Goal: Information Seeking & Learning: Learn about a topic

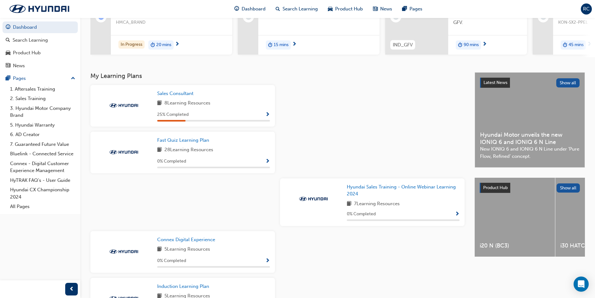
scroll to position [55, 0]
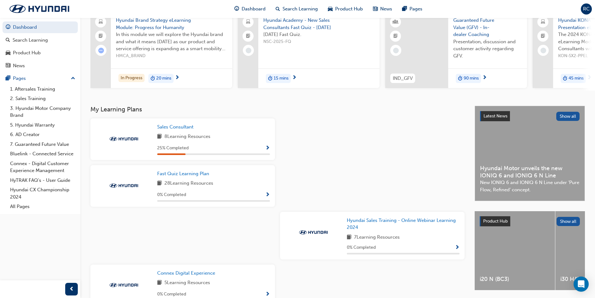
click at [268, 151] on span "Show Progress" at bounding box center [267, 148] width 5 height 6
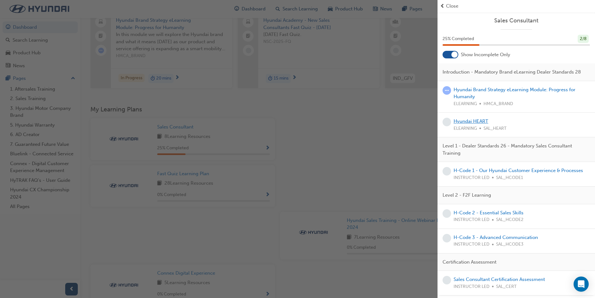
scroll to position [0, 0]
click at [472, 124] on link "Hyundai HEART" at bounding box center [471, 121] width 35 height 6
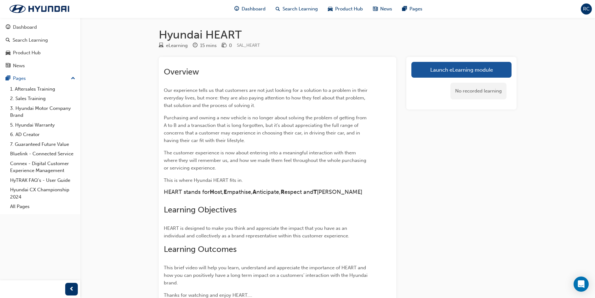
click at [436, 79] on div "No recorded learning" at bounding box center [462, 91] width 100 height 27
click at [436, 76] on link "Launch eLearning module" at bounding box center [462, 70] width 100 height 16
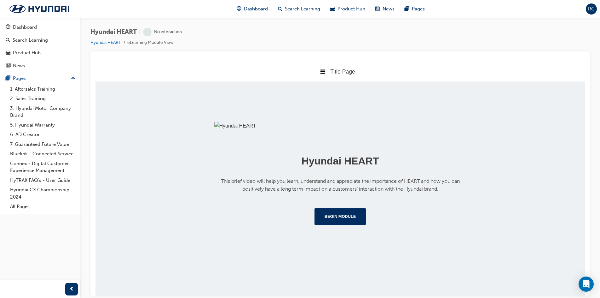
scroll to position [62, 0]
click at [346, 224] on button "Begin Module" at bounding box center [341, 216] width 52 height 16
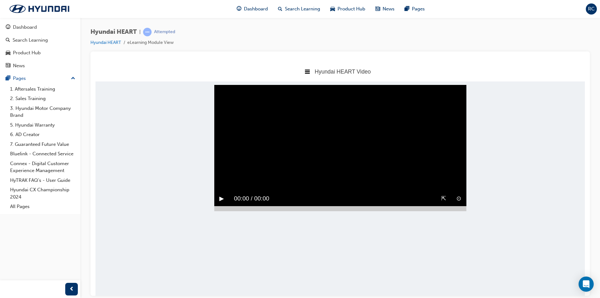
scroll to position [0, 0]
click at [217, 191] on div "▶︎" at bounding box center [221, 198] width 15 height 15
drag, startPoint x: 238, startPoint y: 222, endPoint x: 288, endPoint y: 223, distance: 50.1
click at [288, 211] on div at bounding box center [340, 207] width 252 height 5
click at [224, 203] on button "▶︎" at bounding box center [221, 198] width 5 height 10
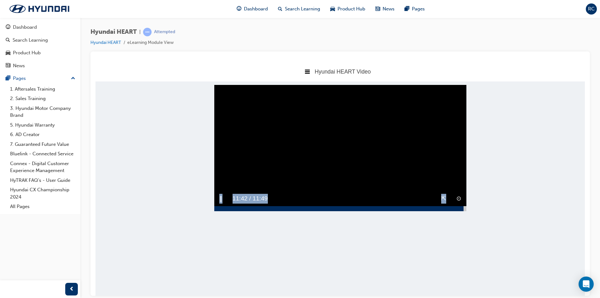
drag, startPoint x: 291, startPoint y: 224, endPoint x: 464, endPoint y: 220, distance: 172.8
click at [464, 211] on div "⊙ ⇱ ‖ 11:42 / 11:49" at bounding box center [340, 201] width 252 height 20
click at [222, 203] on button "▶︎" at bounding box center [221, 198] width 5 height 10
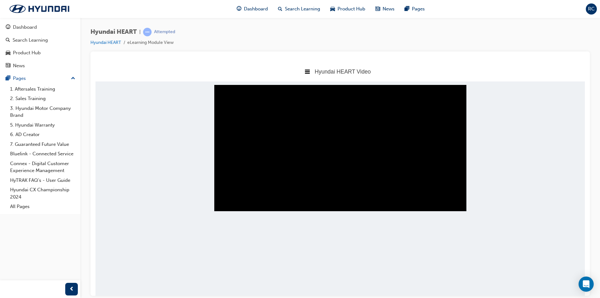
click at [222, 205] on div "‖" at bounding box center [220, 198] width 13 height 15
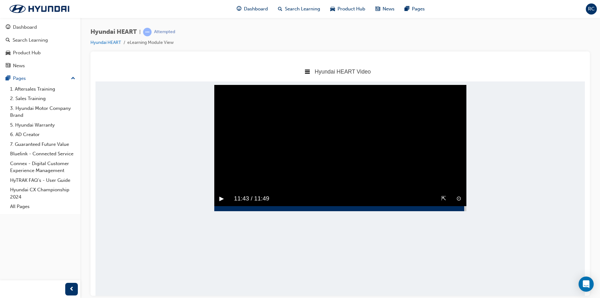
click at [222, 203] on button "▶︎" at bounding box center [221, 198] width 5 height 10
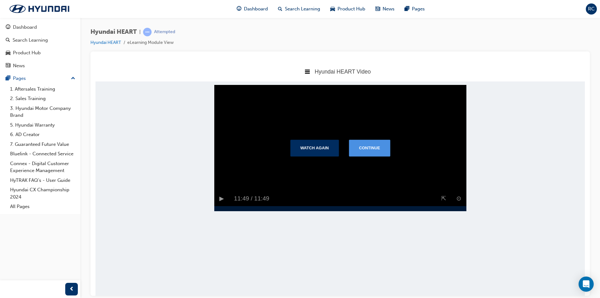
click at [355, 154] on button "Continue" at bounding box center [369, 147] width 41 height 16
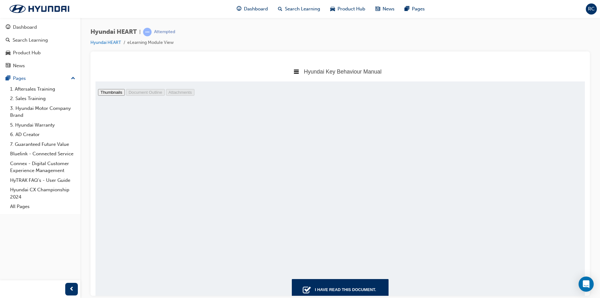
scroll to position [2679, 0]
type input "8"
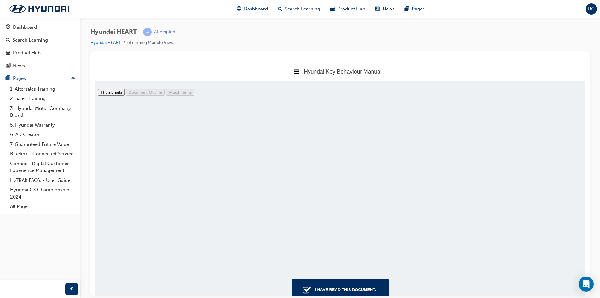
scroll to position [17, 0]
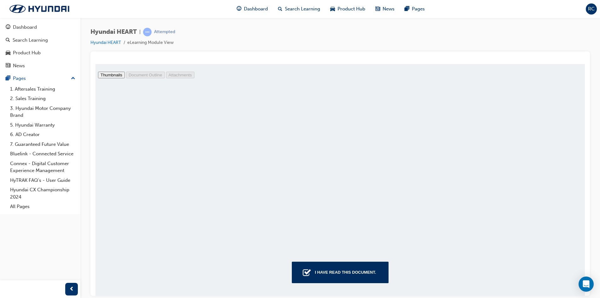
drag, startPoint x: 583, startPoint y: 91, endPoint x: 558, endPoint y: 247, distance: 158.1
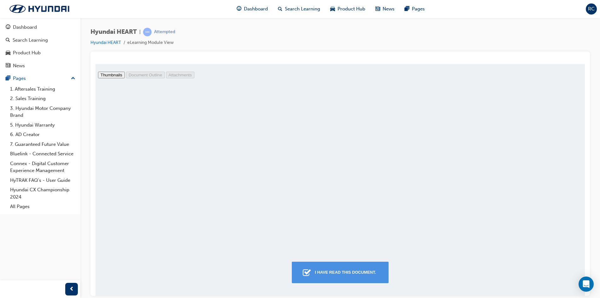
click at [334, 271] on div "I have read this document." at bounding box center [345, 271] width 66 height 11
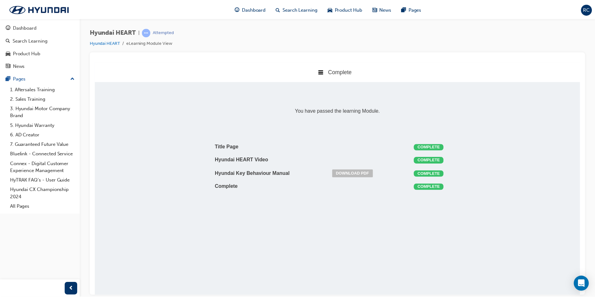
scroll to position [3, 3]
click at [374, 172] on link "Download PDF" at bounding box center [355, 173] width 41 height 8
click at [323, 71] on icon at bounding box center [323, 71] width 5 height 4
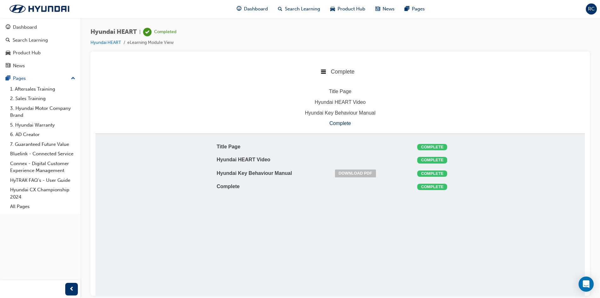
drag, startPoint x: 323, startPoint y: 71, endPoint x: 282, endPoint y: 117, distance: 61.6
click at [323, 71] on icon at bounding box center [323, 71] width 5 height 4
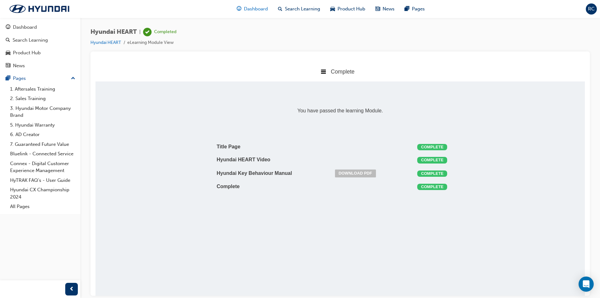
click at [248, 12] on span "Dashboard" at bounding box center [256, 8] width 24 height 7
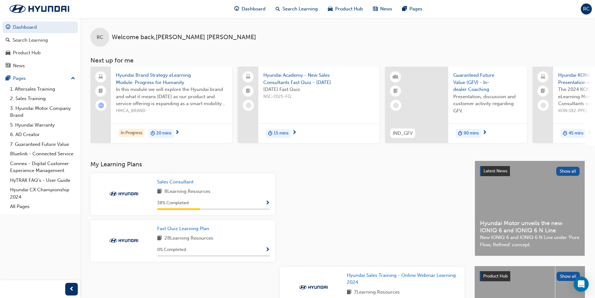
click at [271, 207] on div "Sales Consultant 8 Learning Resources 38 % Completed" at bounding box center [182, 194] width 185 height 42
click at [269, 205] on span "Show Progress" at bounding box center [267, 203] width 5 height 6
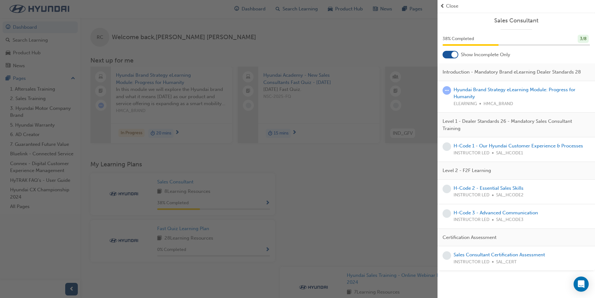
scroll to position [32, 0]
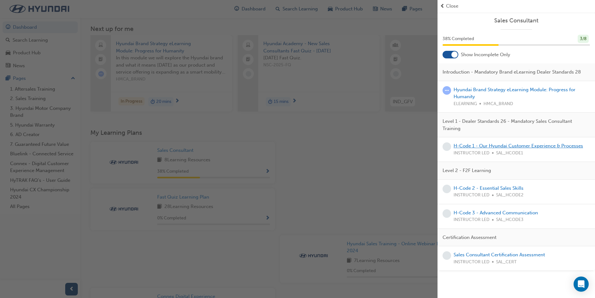
click at [483, 144] on link "H-Code 1 - Our Hyundai Customer Experience & Processes" at bounding box center [519, 146] width 130 height 6
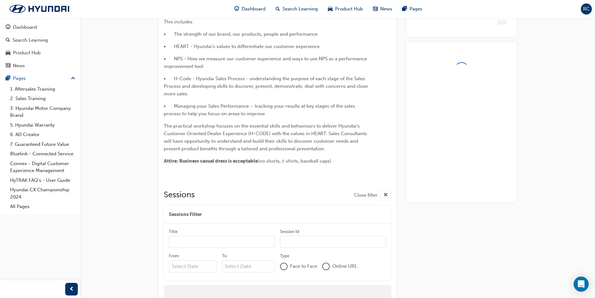
scroll to position [129, 0]
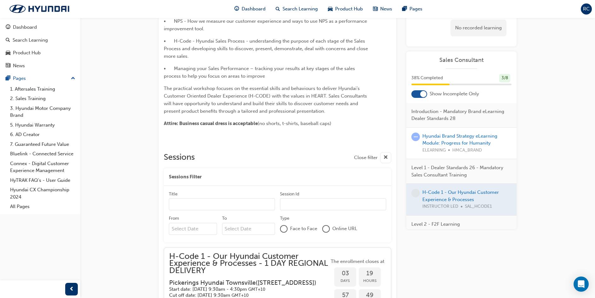
click at [251, 204] on input "Title" at bounding box center [222, 204] width 106 height 12
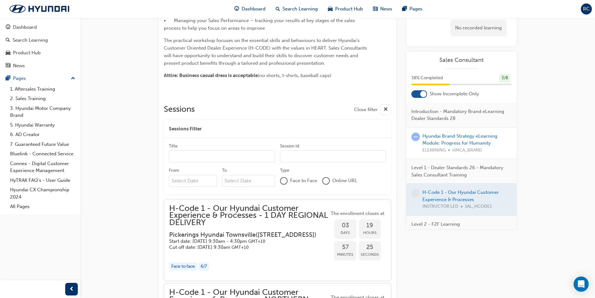
scroll to position [145, 0]
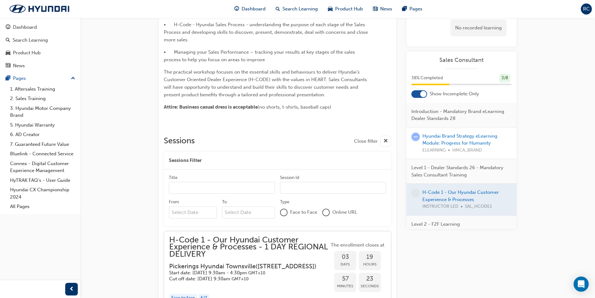
click at [391, 142] on div "This important foundation course is specifically designed to give all new Sales…" at bounding box center [278, 158] width 238 height 495
click at [391, 142] on div "button" at bounding box center [385, 141] width 11 height 11
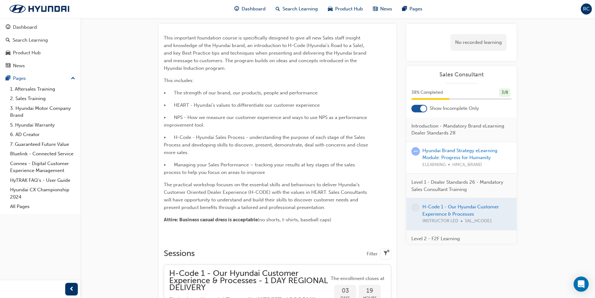
scroll to position [0, 0]
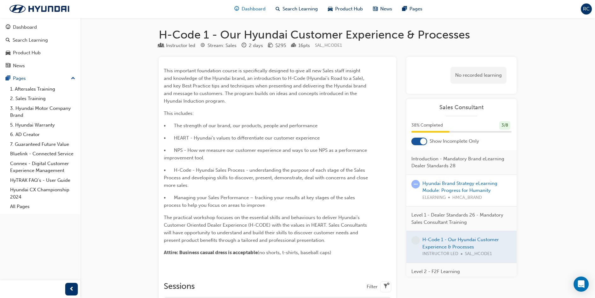
click at [232, 5] on div "Dashboard" at bounding box center [249, 9] width 41 height 13
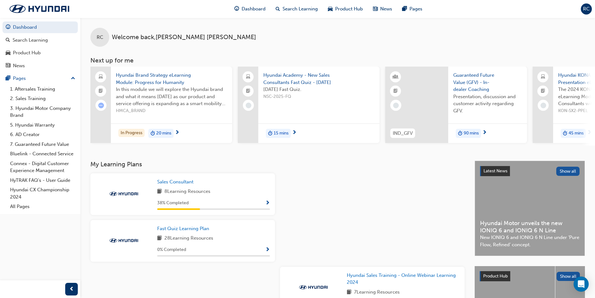
click at [266, 205] on span "Show Progress" at bounding box center [267, 203] width 5 height 6
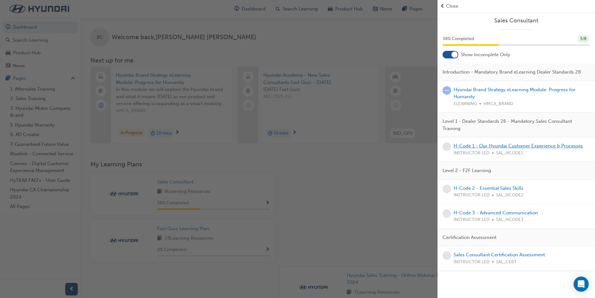
click at [502, 147] on link "H-Code 1 - Our Hyundai Customer Experience & Processes" at bounding box center [519, 146] width 130 height 6
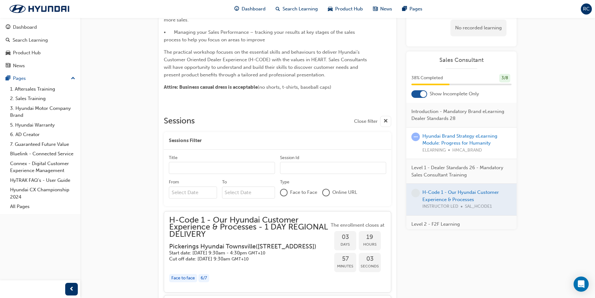
scroll to position [82, 0]
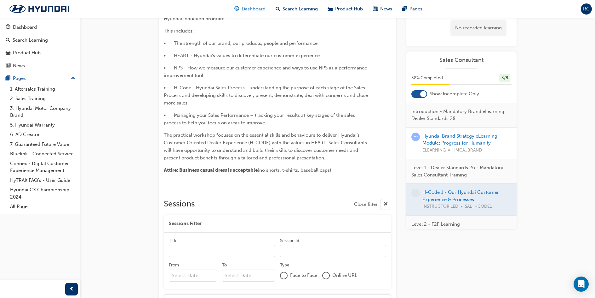
click at [245, 12] on span "Dashboard" at bounding box center [254, 8] width 24 height 7
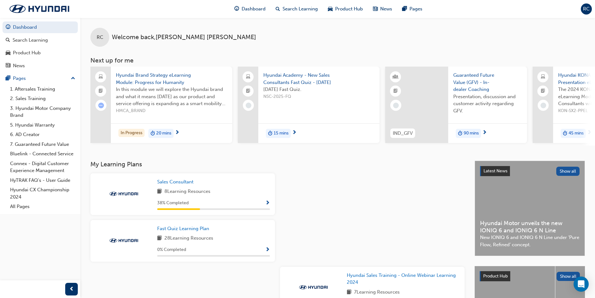
click at [269, 203] on span "Show Progress" at bounding box center [267, 203] width 5 height 6
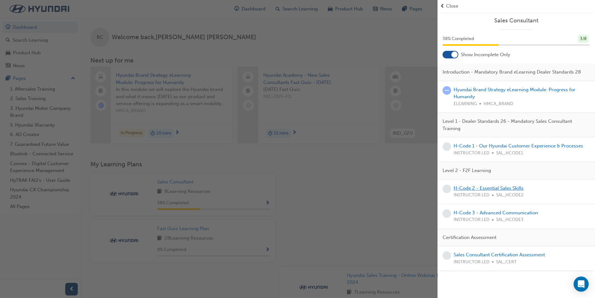
click at [504, 187] on link "H-Code 2 - Essential Sales Skills" at bounding box center [489, 188] width 70 height 6
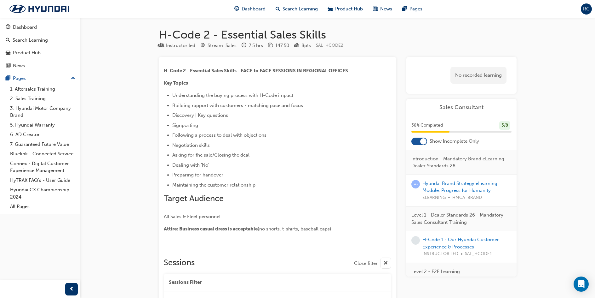
click at [248, 16] on div "Dashboard Search Learning Product Hub News Pages" at bounding box center [328, 9] width 203 height 18
click at [253, 8] on span "Dashboard" at bounding box center [254, 8] width 24 height 7
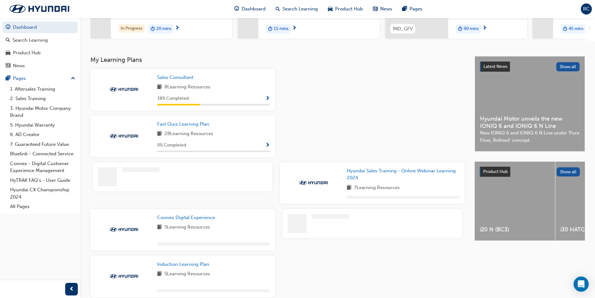
scroll to position [137, 0]
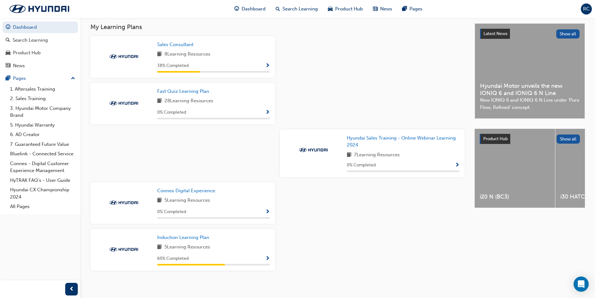
click at [265, 260] on div "60 % Completed" at bounding box center [213, 258] width 113 height 8
click at [267, 260] on span "Show Progress" at bounding box center [267, 259] width 5 height 6
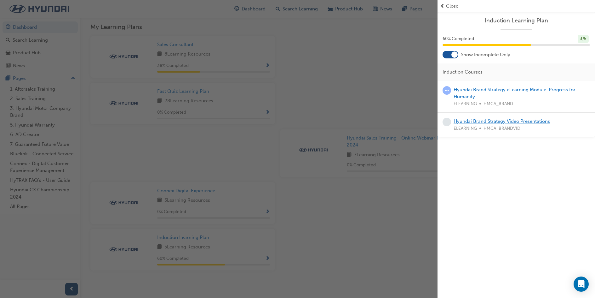
click at [468, 122] on link "Hyundai Brand Strategy Video Presentations" at bounding box center [502, 121] width 96 height 6
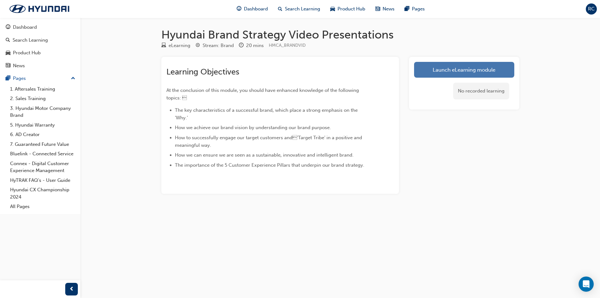
click at [430, 76] on link "Launch eLearning module" at bounding box center [464, 70] width 100 height 16
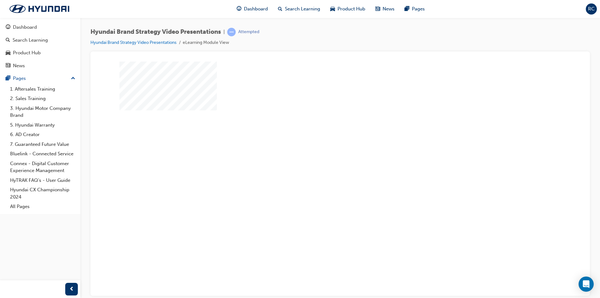
click at [321, 159] on div "play" at bounding box center [321, 159] width 0 height 0
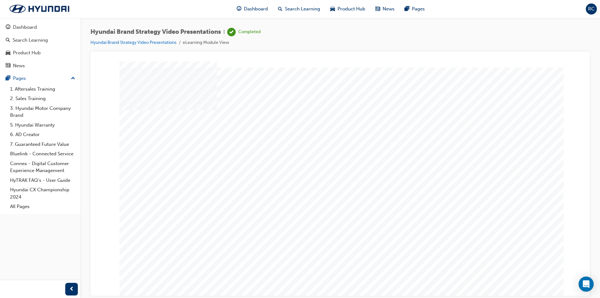
click at [246, 7] on span "Dashboard" at bounding box center [256, 8] width 24 height 7
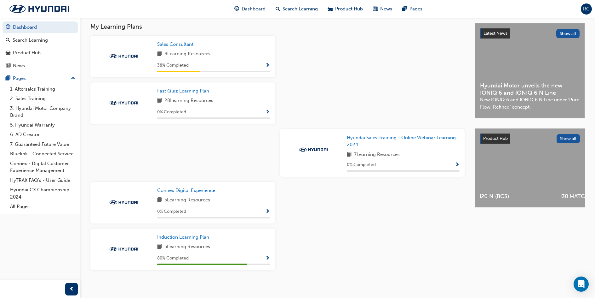
scroll to position [143, 0]
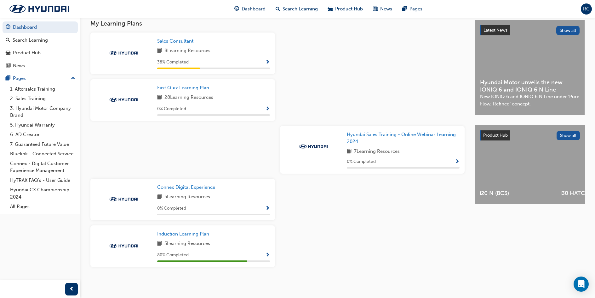
click at [270, 253] on div "Induction Learning Plan 5 Learning Resources 80 % Completed" at bounding box center [182, 246] width 185 height 42
click at [269, 253] on span "Show Progress" at bounding box center [267, 255] width 5 height 6
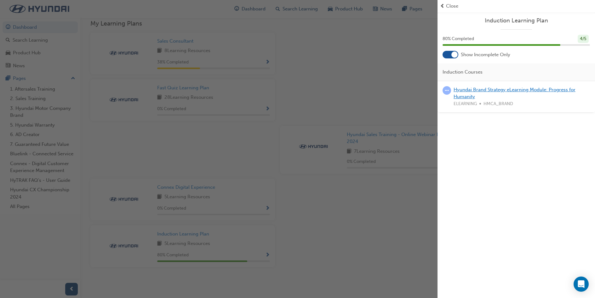
click at [528, 90] on link "Hyundai Brand Strategy eLearning Module: Progress for Humanity" at bounding box center [515, 93] width 122 height 13
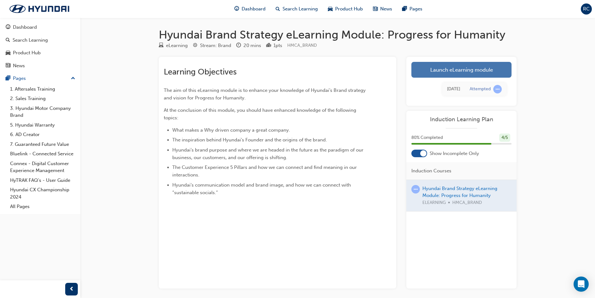
click at [467, 70] on link "Launch eLearning module" at bounding box center [462, 70] width 100 height 16
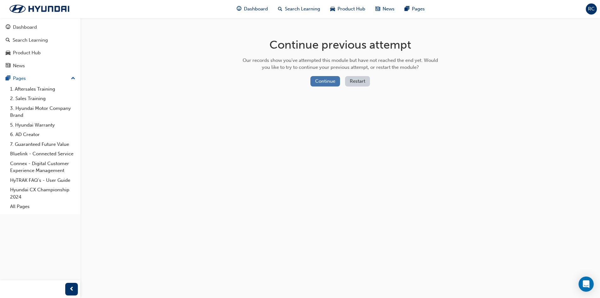
click at [321, 80] on button "Continue" at bounding box center [325, 81] width 30 height 10
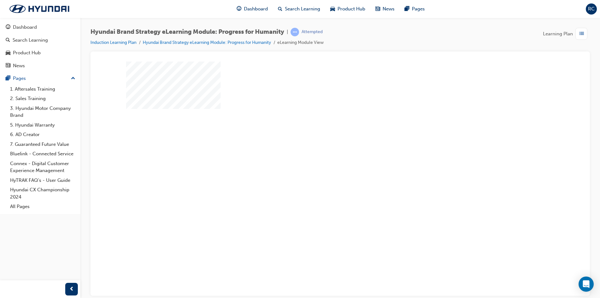
click at [322, 156] on div "play" at bounding box center [322, 156] width 0 height 0
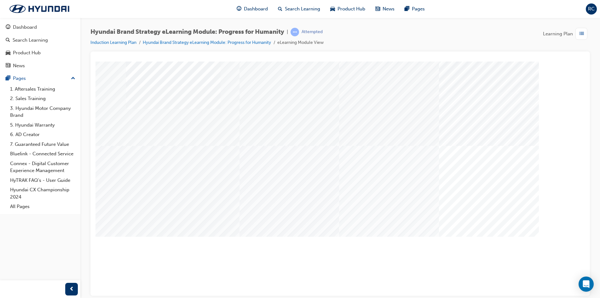
drag, startPoint x: 168, startPoint y: 221, endPoint x: 187, endPoint y: 219, distance: 19.0
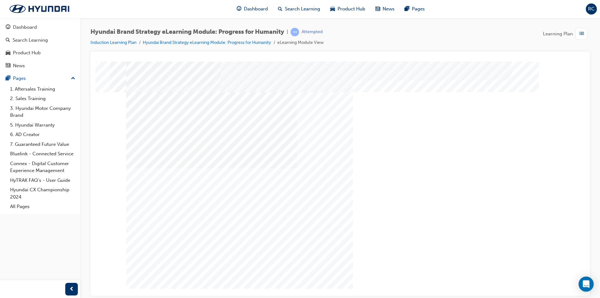
drag, startPoint x: 232, startPoint y: 176, endPoint x: 238, endPoint y: 175, distance: 6.3
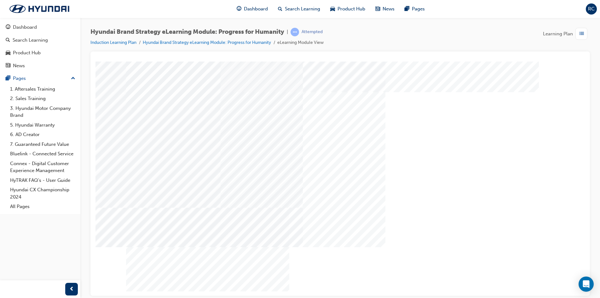
drag, startPoint x: 307, startPoint y: 268, endPoint x: 327, endPoint y: 257, distance: 22.6
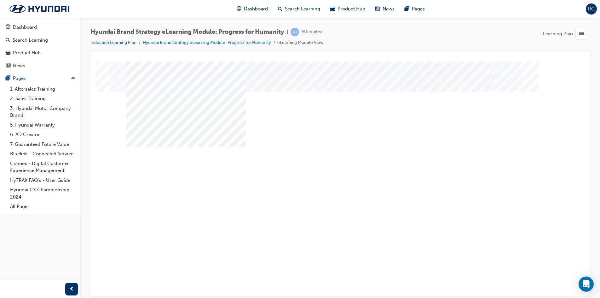
drag, startPoint x: 413, startPoint y: 192, endPoint x: 417, endPoint y: 192, distance: 4.1
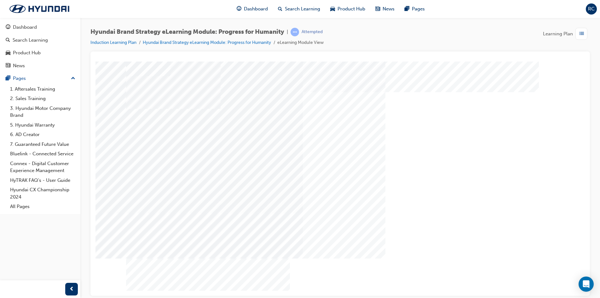
click at [425, 210] on div "Content Image Right" at bounding box center [340, 174] width 429 height 227
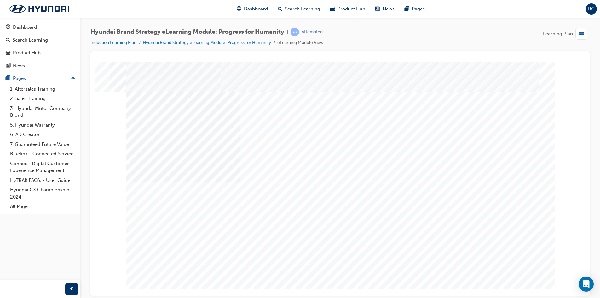
click at [494, 258] on div "multistate" at bounding box center [340, 174] width 429 height 227
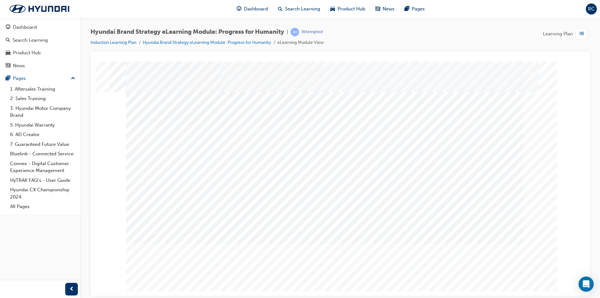
click at [347, 112] on div at bounding box center [340, 174] width 429 height 227
click at [336, 113] on div at bounding box center [431, 111] width 210 height 9
radio input "true"
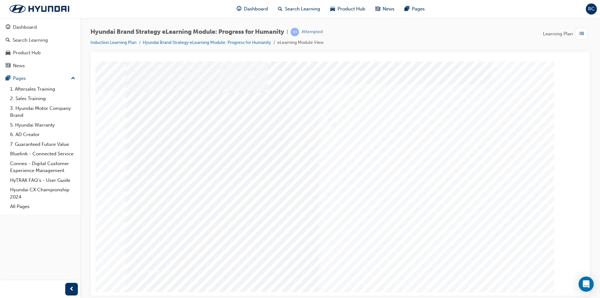
click at [442, 266] on div at bounding box center [340, 174] width 429 height 227
click at [336, 124] on div at bounding box center [431, 121] width 210 height 9
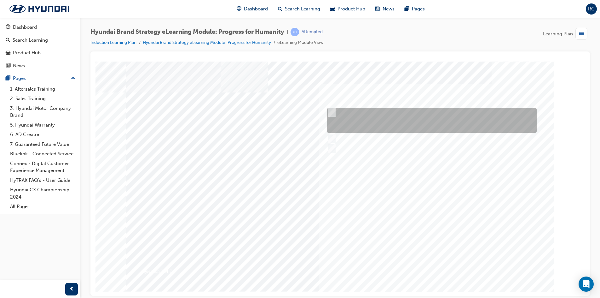
click at [351, 121] on div at bounding box center [431, 120] width 210 height 25
radio input "true"
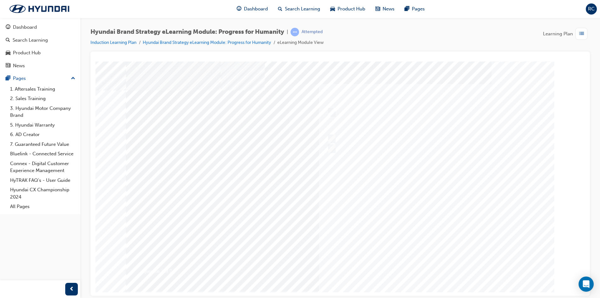
click at [436, 264] on div at bounding box center [340, 174] width 429 height 227
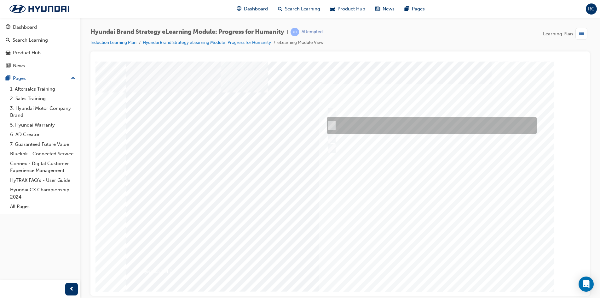
click at [430, 125] on div at bounding box center [431, 125] width 210 height 17
radio input "true"
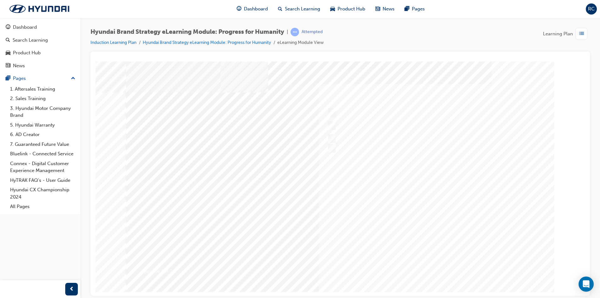
click at [373, 134] on div at bounding box center [340, 174] width 429 height 227
click at [372, 138] on div at bounding box center [431, 138] width 210 height 12
click at [366, 116] on div at bounding box center [431, 111] width 210 height 9
radio input "true"
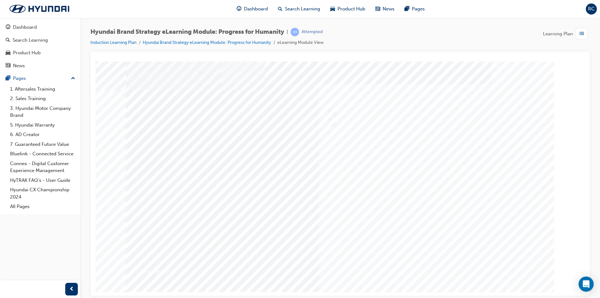
click at [435, 259] on div at bounding box center [340, 174] width 429 height 227
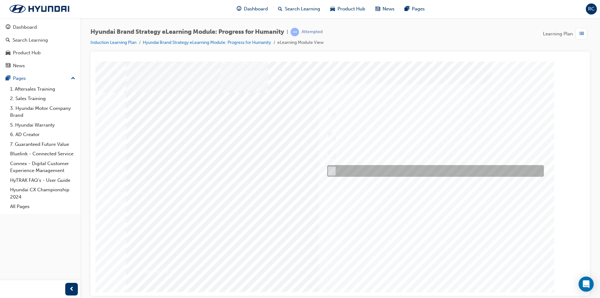
click at [346, 167] on div at bounding box center [434, 171] width 217 height 12
radio input "true"
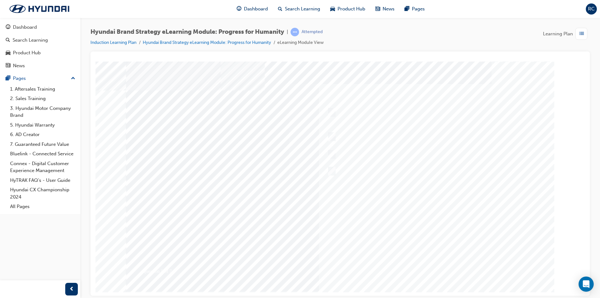
click at [429, 264] on div at bounding box center [340, 174] width 429 height 227
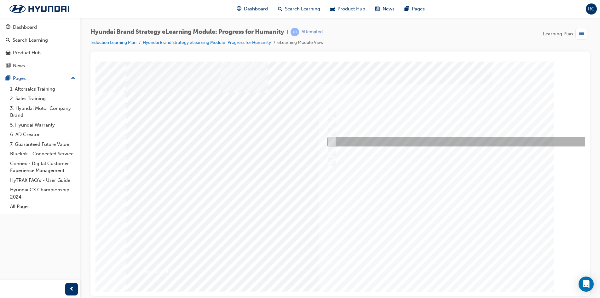
click at [340, 140] on div at bounding box center [462, 141] width 273 height 9
radio input "true"
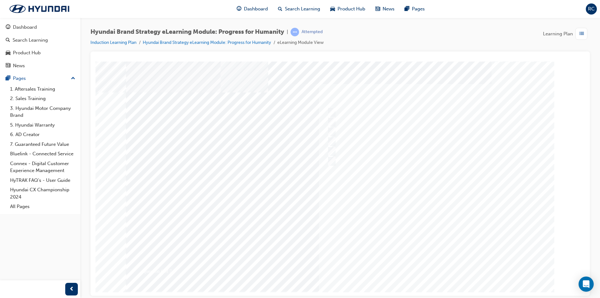
click at [437, 262] on div at bounding box center [340, 174] width 429 height 227
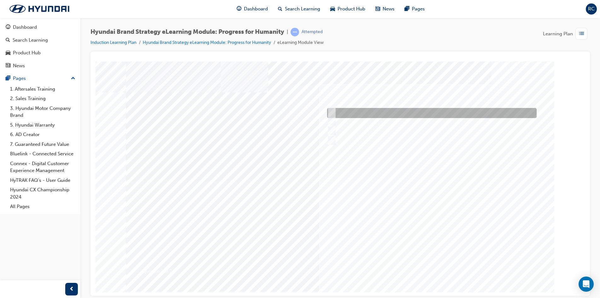
click at [378, 114] on div at bounding box center [431, 113] width 210 height 10
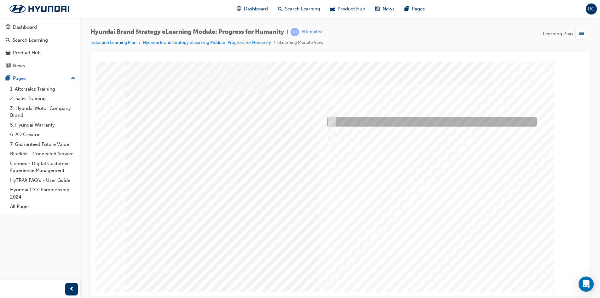
click at [378, 123] on div at bounding box center [431, 122] width 210 height 10
radio input "false"
radio input "true"
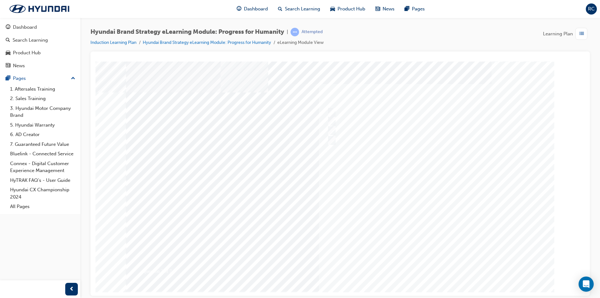
click at [446, 266] on div at bounding box center [340, 174] width 429 height 227
click at [334, 109] on div at bounding box center [431, 111] width 210 height 9
radio input "true"
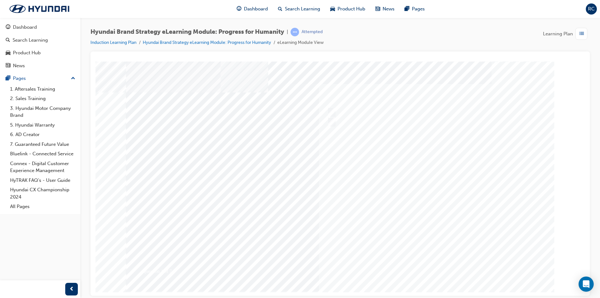
click at [421, 261] on div at bounding box center [340, 174] width 429 height 227
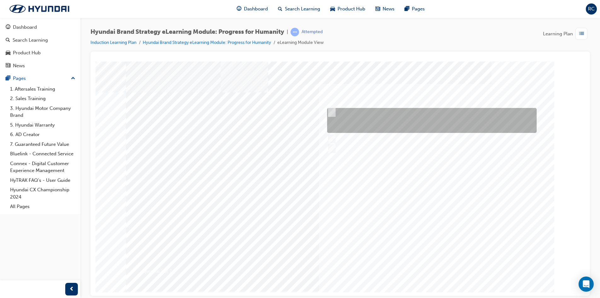
click at [359, 126] on div at bounding box center [431, 120] width 210 height 25
radio input "true"
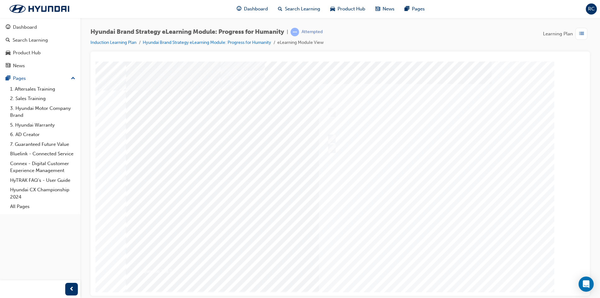
click at [436, 260] on div at bounding box center [340, 174] width 429 height 227
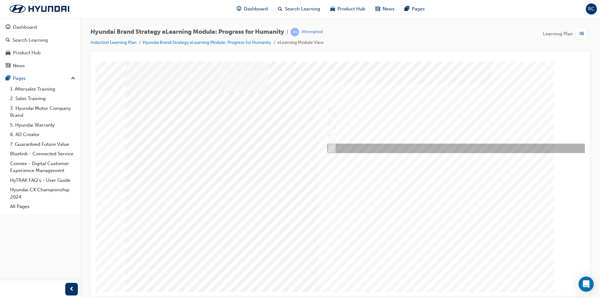
click at [384, 147] on div at bounding box center [462, 147] width 273 height 9
radio input "true"
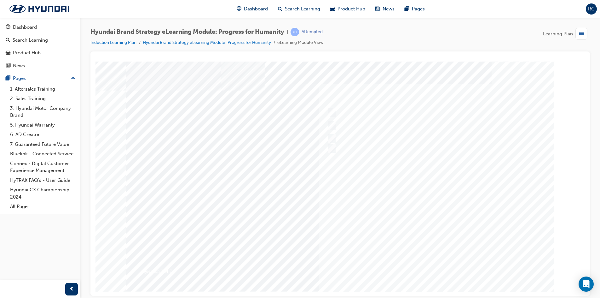
click at [444, 267] on div at bounding box center [340, 174] width 429 height 227
click at [338, 113] on div at bounding box center [431, 111] width 210 height 9
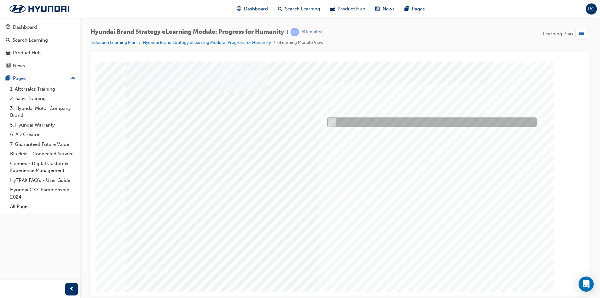
click at [339, 119] on div at bounding box center [431, 121] width 210 height 9
radio input "false"
radio input "true"
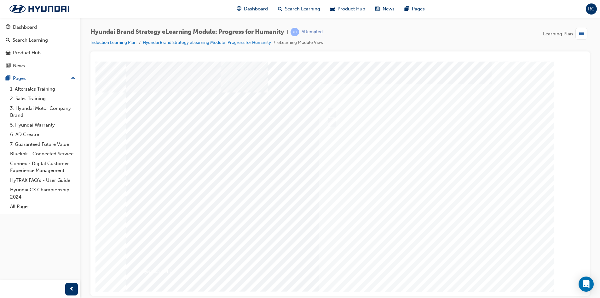
click at [433, 267] on div at bounding box center [340, 174] width 429 height 227
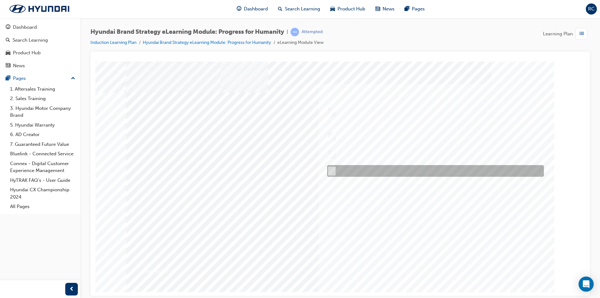
click at [380, 167] on div at bounding box center [434, 171] width 217 height 12
radio input "true"
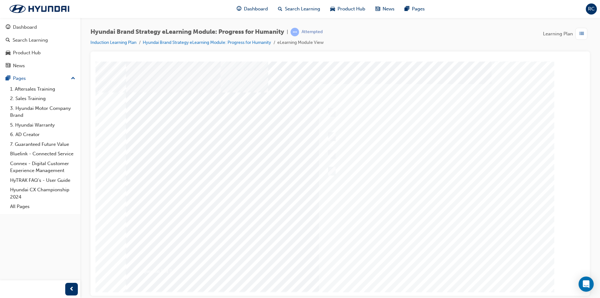
click at [433, 258] on div at bounding box center [340, 174] width 429 height 227
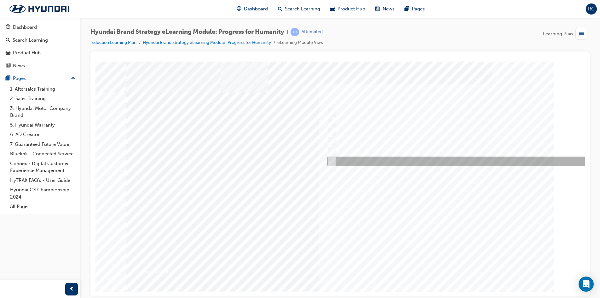
click at [370, 162] on div at bounding box center [462, 160] width 273 height 9
radio input "true"
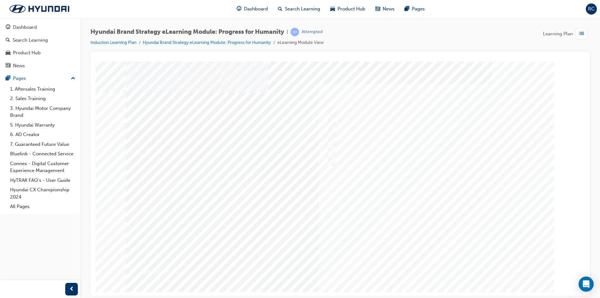
click at [427, 264] on div at bounding box center [340, 174] width 429 height 227
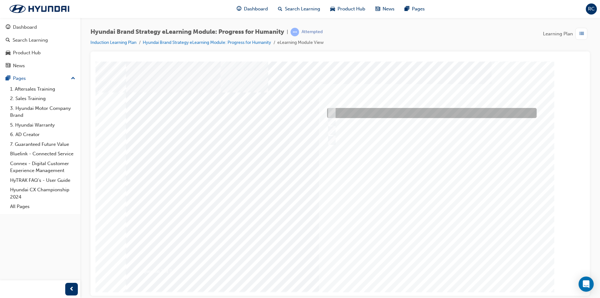
click at [387, 116] on div at bounding box center [431, 113] width 210 height 10
radio input "true"
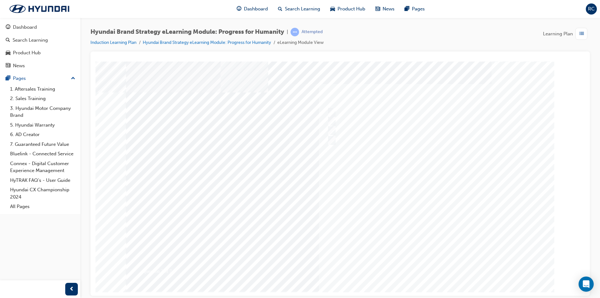
click at [438, 260] on div at bounding box center [340, 174] width 429 height 227
click at [341, 110] on div at bounding box center [431, 111] width 210 height 9
radio input "true"
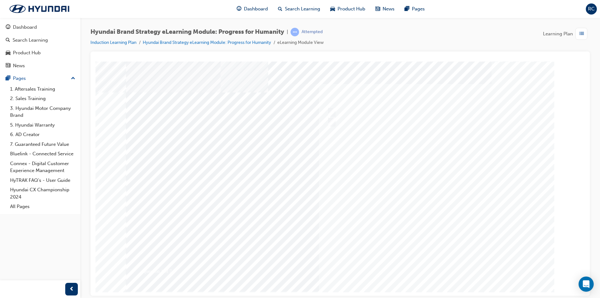
click at [422, 269] on div at bounding box center [340, 174] width 429 height 227
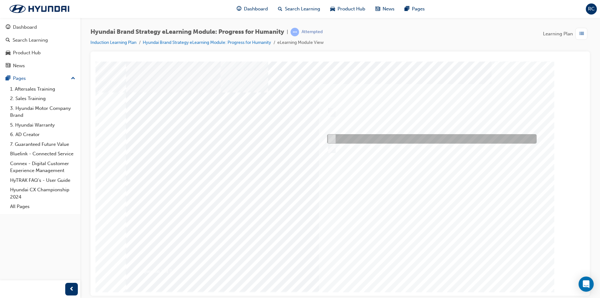
click at [371, 144] on div at bounding box center [462, 148] width 273 height 9
radio input "true"
click at [373, 140] on div at bounding box center [431, 138] width 210 height 9
radio input "true"
click at [378, 119] on div at bounding box center [431, 120] width 210 height 25
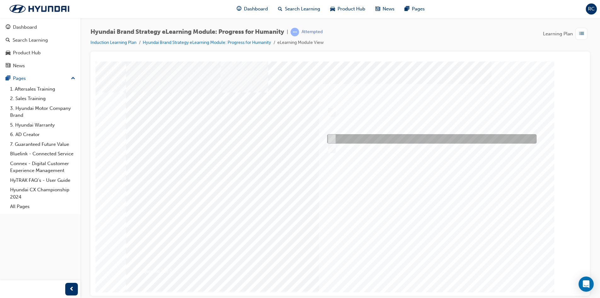
radio input "true"
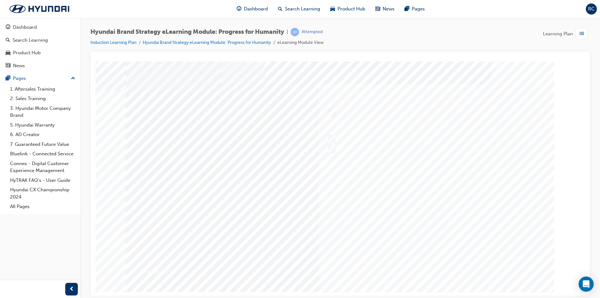
click at [422, 258] on div at bounding box center [340, 174] width 429 height 227
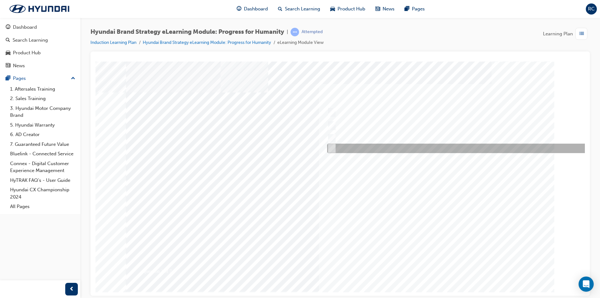
click at [382, 145] on div at bounding box center [462, 147] width 273 height 9
radio input "true"
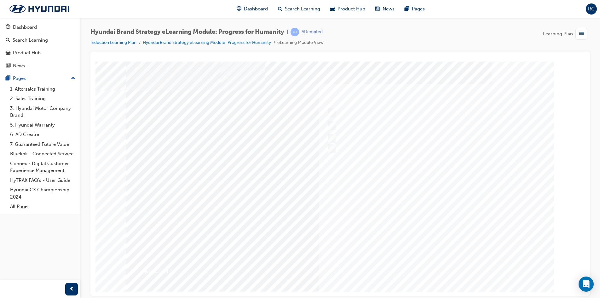
click at [424, 264] on div at bounding box center [340, 174] width 429 height 227
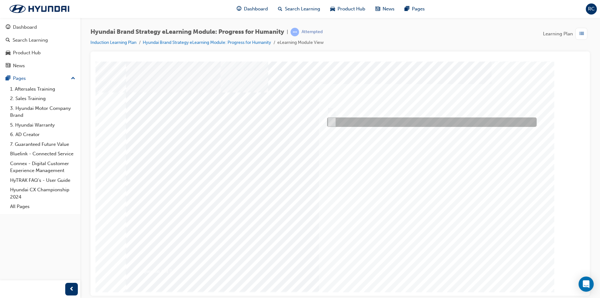
click at [354, 121] on div at bounding box center [431, 121] width 210 height 9
radio input "true"
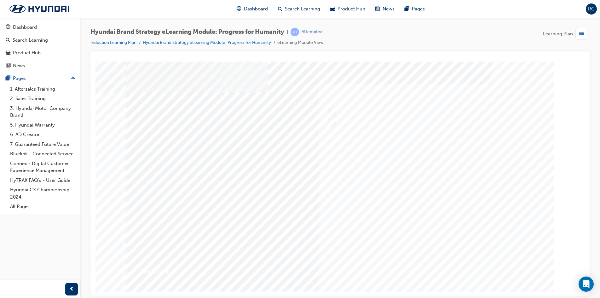
click at [451, 268] on div at bounding box center [340, 174] width 429 height 227
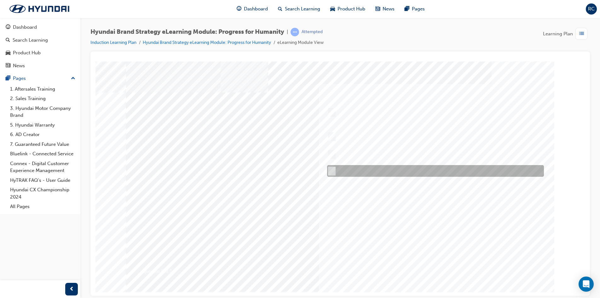
click at [394, 171] on div at bounding box center [434, 171] width 217 height 12
radio input "true"
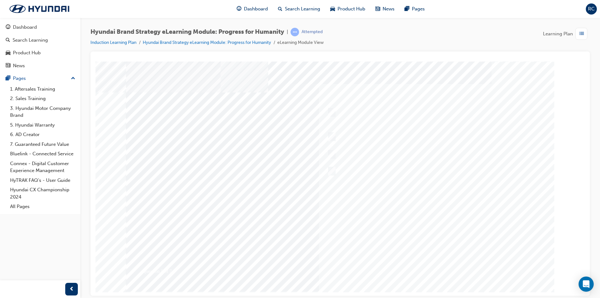
click at [420, 213] on div at bounding box center [340, 174] width 429 height 227
click at [377, 113] on div at bounding box center [431, 111] width 210 height 9
radio input "true"
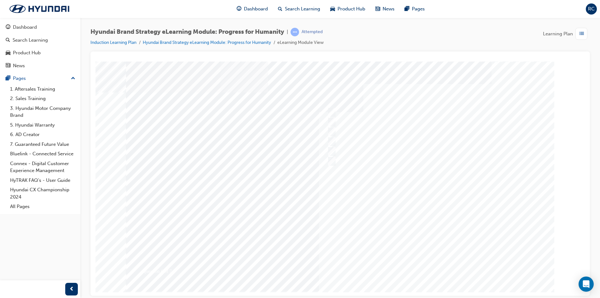
click at [424, 266] on div at bounding box center [340, 174] width 429 height 227
click at [424, 133] on div at bounding box center [429, 131] width 206 height 10
radio input "true"
click at [429, 259] on div at bounding box center [340, 174] width 429 height 227
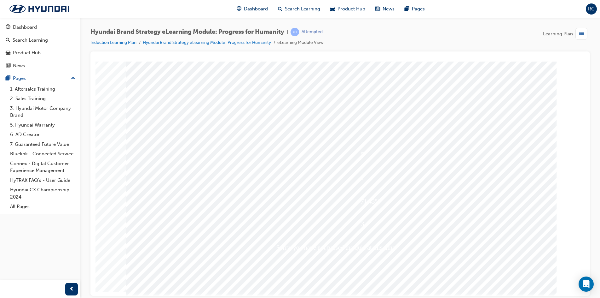
click at [342, 108] on div at bounding box center [431, 111] width 210 height 9
radio input "true"
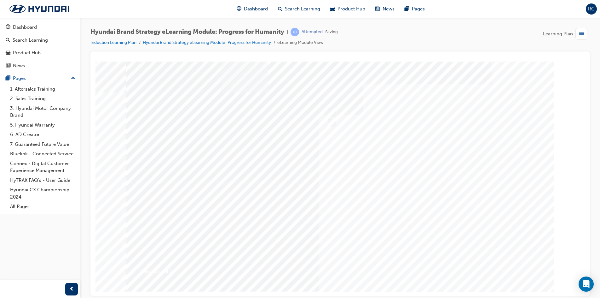
click at [427, 263] on div at bounding box center [340, 174] width 429 height 227
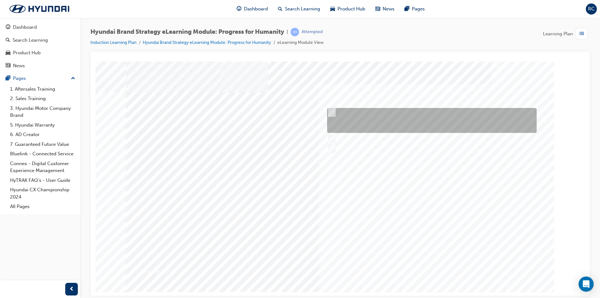
click at [418, 114] on div at bounding box center [431, 120] width 210 height 25
radio input "true"
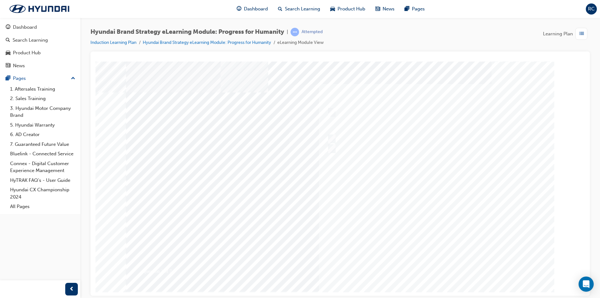
click at [435, 200] on div at bounding box center [340, 174] width 429 height 227
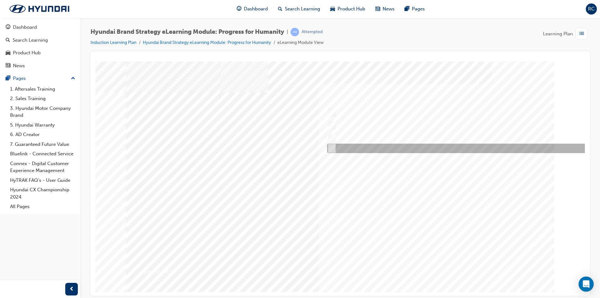
click at [379, 147] on div at bounding box center [462, 147] width 273 height 9
radio input "true"
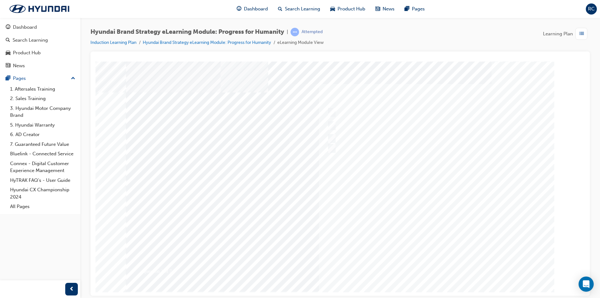
click at [424, 260] on div at bounding box center [340, 174] width 429 height 227
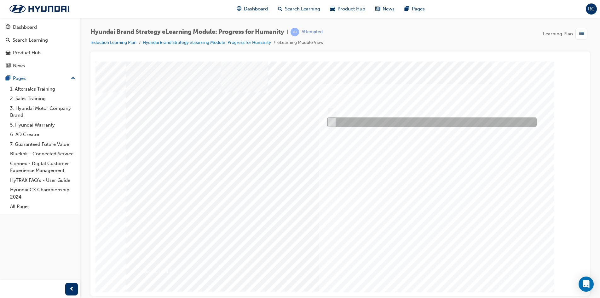
click at [350, 124] on div at bounding box center [431, 121] width 210 height 9
radio input "true"
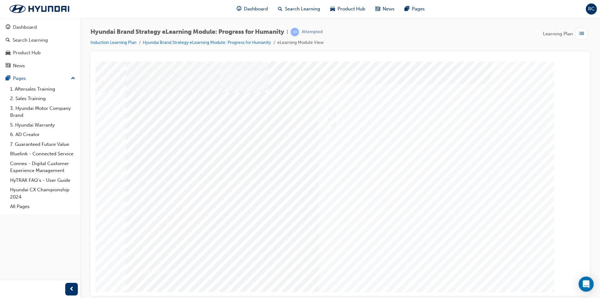
click at [439, 269] on div at bounding box center [340, 174] width 429 height 227
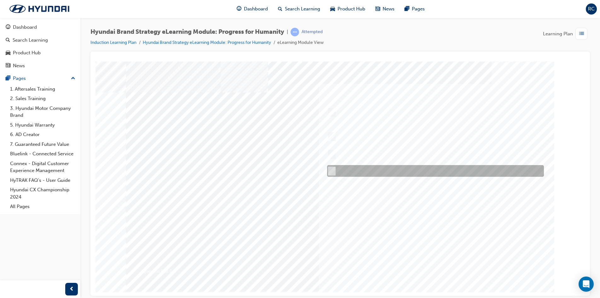
click at [353, 169] on div at bounding box center [434, 171] width 217 height 12
radio input "true"
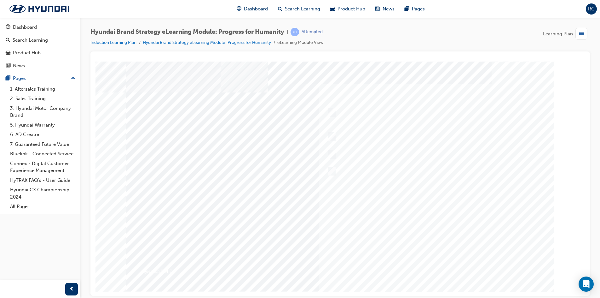
click at [418, 223] on div at bounding box center [340, 174] width 429 height 227
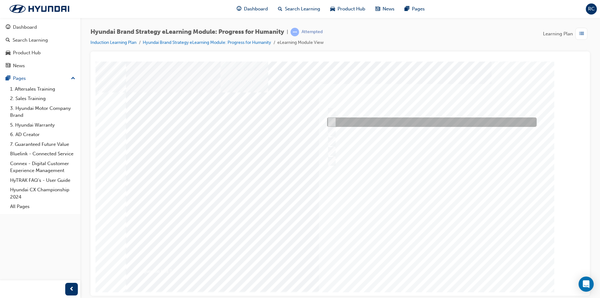
click at [382, 124] on div at bounding box center [431, 121] width 210 height 9
radio input "true"
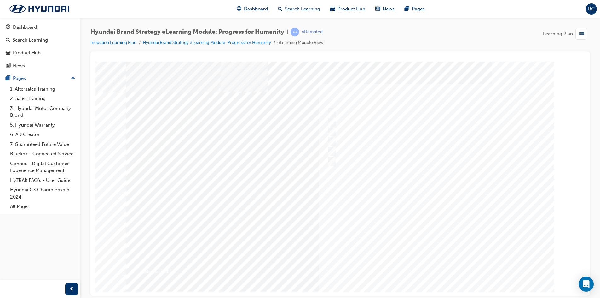
click at [446, 264] on div at bounding box center [340, 174] width 429 height 227
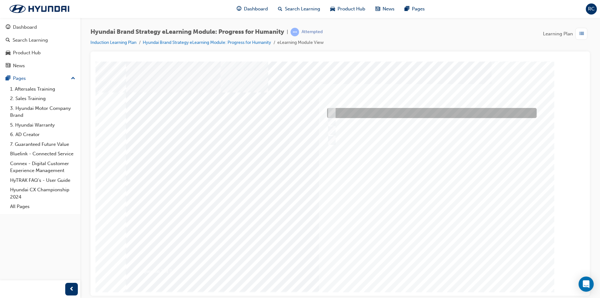
click at [387, 112] on div at bounding box center [431, 113] width 210 height 10
radio input "true"
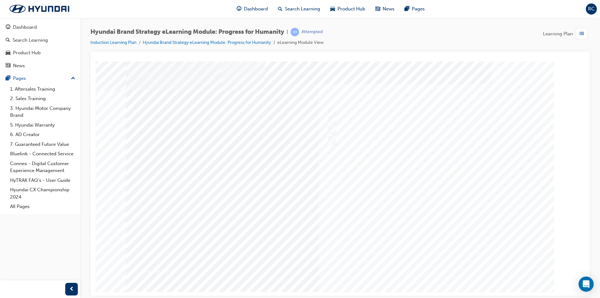
click at [437, 267] on div at bounding box center [340, 174] width 429 height 227
click at [366, 130] on div at bounding box center [429, 131] width 206 height 10
click at [334, 113] on div at bounding box center [431, 111] width 210 height 9
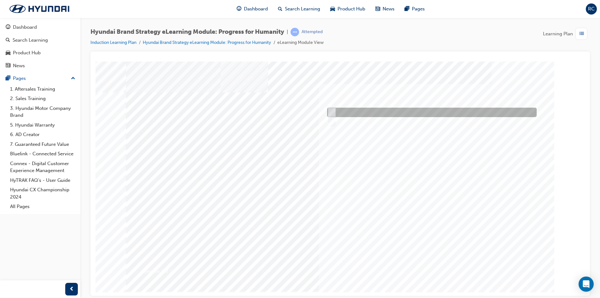
radio input "true"
click at [432, 261] on div at bounding box center [340, 174] width 429 height 227
click at [349, 123] on div at bounding box center [431, 121] width 210 height 9
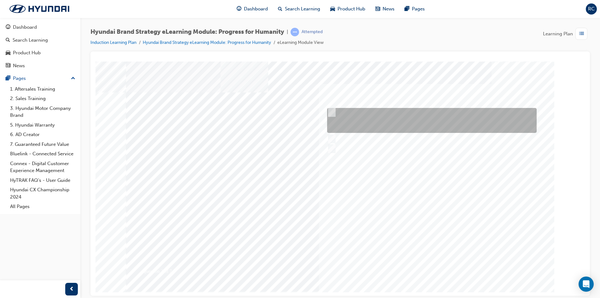
click at [378, 124] on div at bounding box center [431, 120] width 210 height 25
radio input "true"
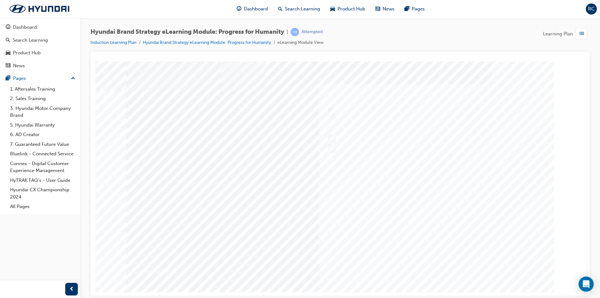
click at [442, 264] on div at bounding box center [340, 174] width 429 height 227
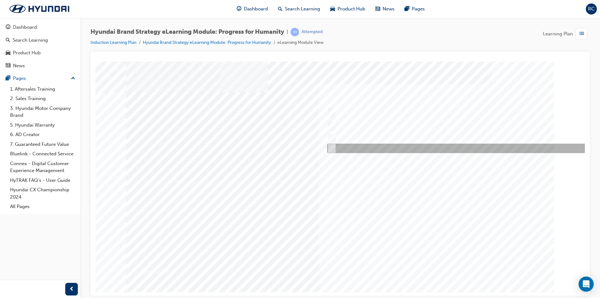
click at [376, 145] on div at bounding box center [462, 147] width 273 height 9
radio input "true"
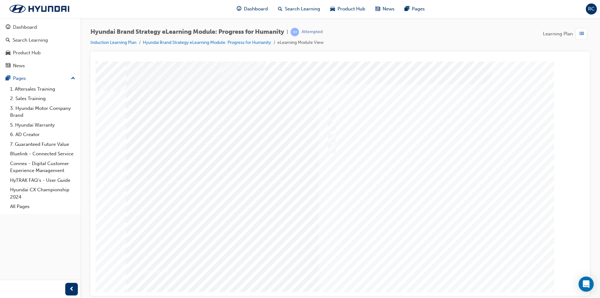
click at [397, 206] on div at bounding box center [340, 174] width 429 height 227
click at [359, 111] on div at bounding box center [431, 111] width 210 height 9
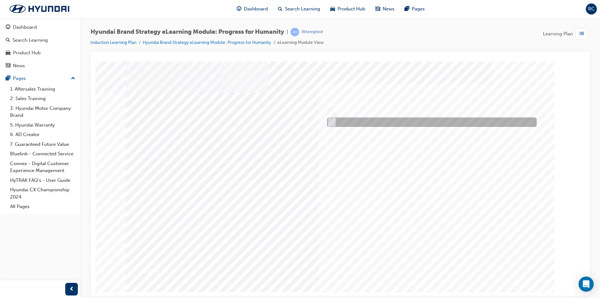
click at [361, 126] on div at bounding box center [431, 121] width 210 height 9
radio input "false"
radio input "true"
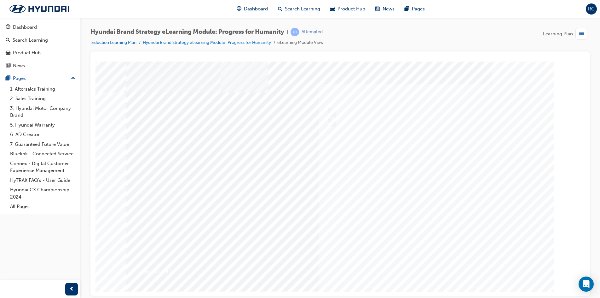
click at [439, 233] on div at bounding box center [340, 174] width 429 height 227
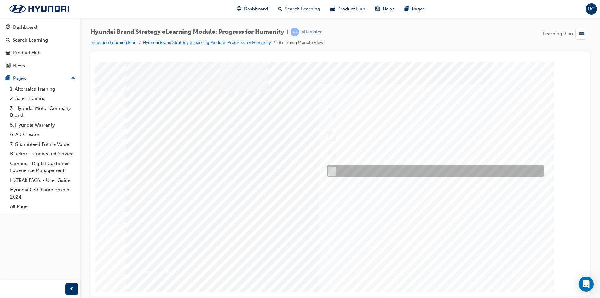
click at [374, 166] on div at bounding box center [434, 171] width 217 height 12
radio input "true"
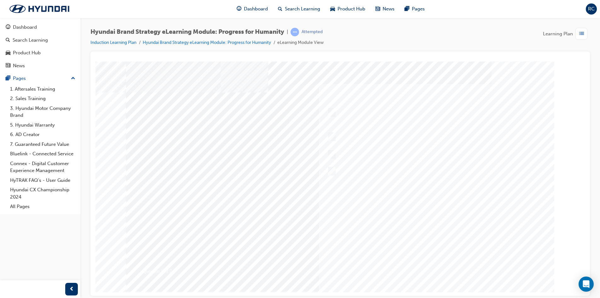
click at [430, 221] on div at bounding box center [340, 174] width 429 height 227
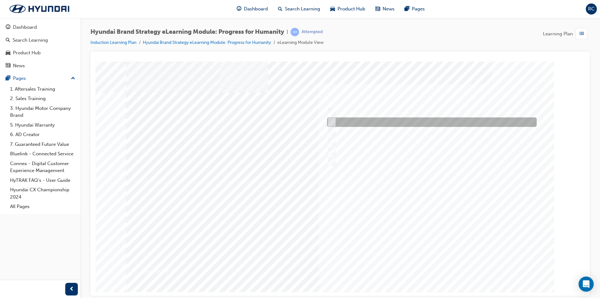
click at [400, 123] on div at bounding box center [431, 121] width 210 height 9
radio input "true"
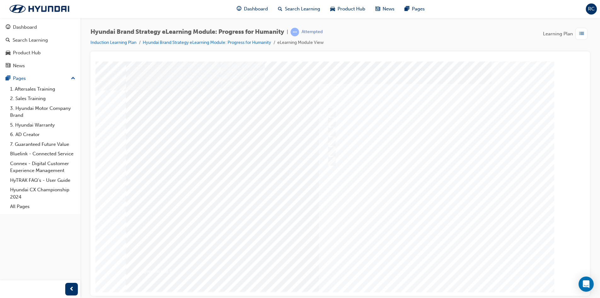
click at [412, 214] on div at bounding box center [340, 174] width 429 height 227
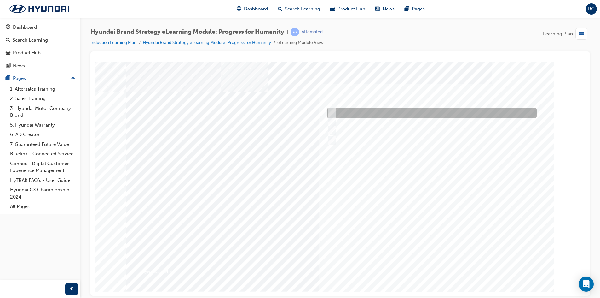
click at [392, 111] on div at bounding box center [431, 113] width 210 height 10
radio input "true"
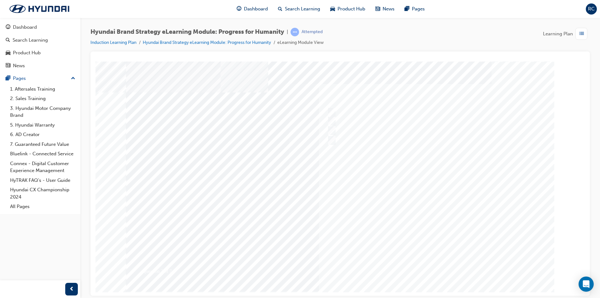
click at [426, 236] on div at bounding box center [340, 174] width 429 height 227
click at [429, 130] on div at bounding box center [429, 131] width 206 height 10
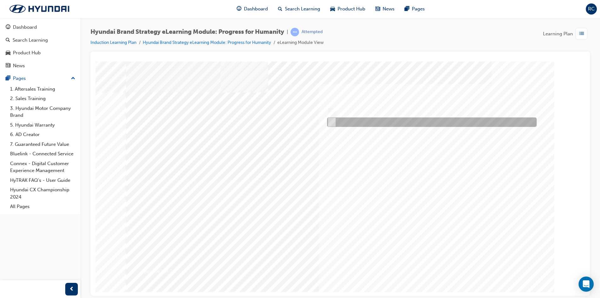
click at [354, 121] on div at bounding box center [431, 121] width 210 height 9
radio input "true"
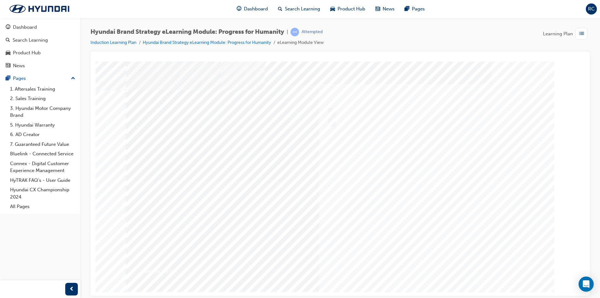
click at [436, 268] on div at bounding box center [340, 174] width 429 height 227
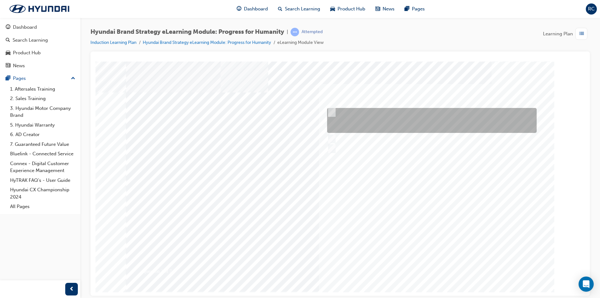
click at [379, 125] on div at bounding box center [431, 120] width 210 height 25
radio input "true"
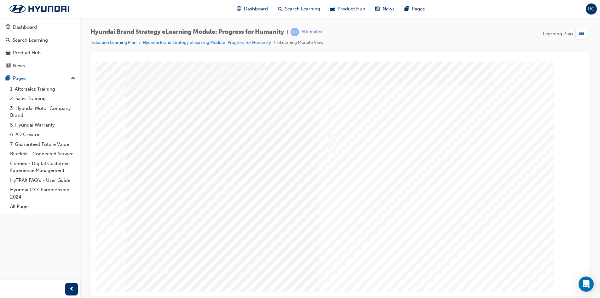
click at [401, 182] on div at bounding box center [340, 174] width 429 height 227
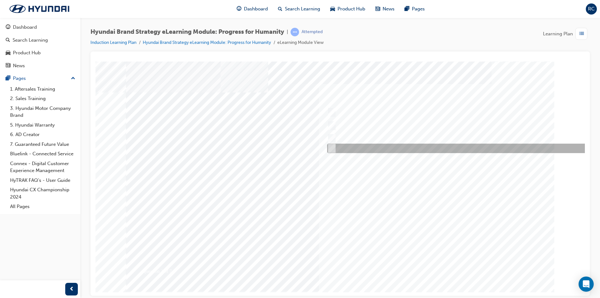
click at [375, 145] on div at bounding box center [462, 147] width 273 height 9
radio input "true"
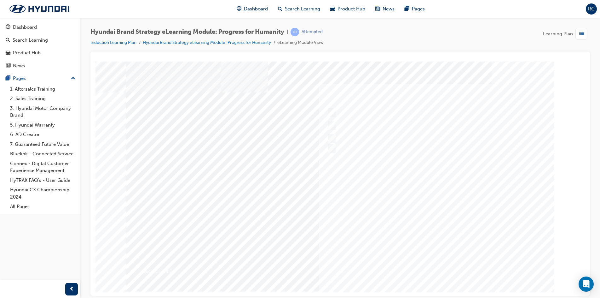
click at [430, 257] on div at bounding box center [340, 174] width 429 height 227
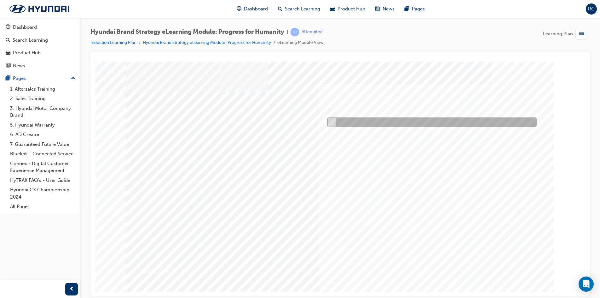
click at [355, 123] on div at bounding box center [431, 121] width 210 height 9
radio input "true"
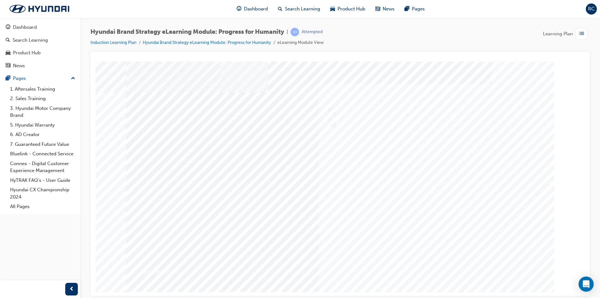
click at [428, 235] on div at bounding box center [340, 174] width 429 height 227
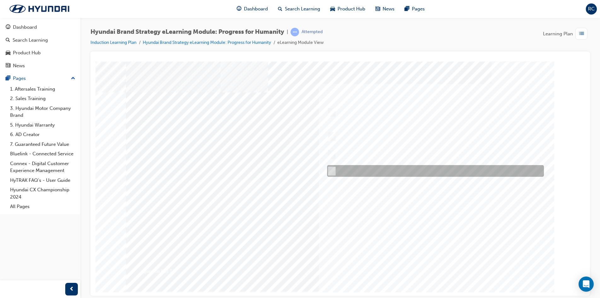
click at [367, 165] on div at bounding box center [434, 171] width 217 height 12
radio input "true"
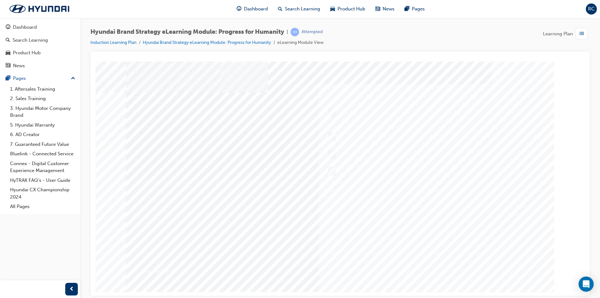
click at [416, 237] on div at bounding box center [340, 174] width 429 height 227
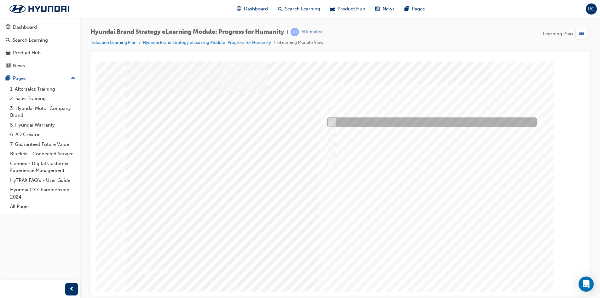
click at [374, 122] on div at bounding box center [431, 121] width 210 height 9
radio input "true"
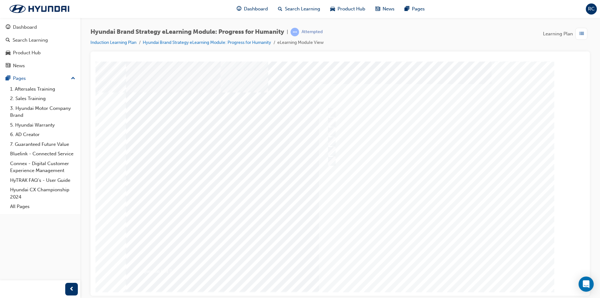
click at [428, 222] on div at bounding box center [340, 174] width 429 height 227
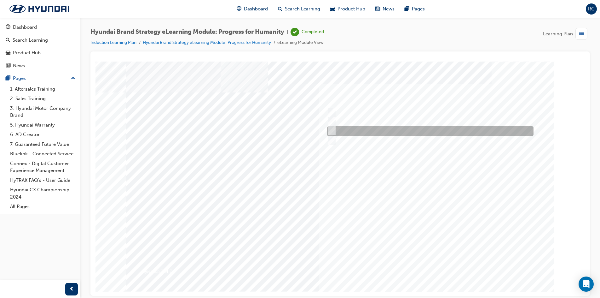
click at [396, 131] on div at bounding box center [429, 131] width 206 height 10
radio input "true"
click at [448, 236] on div at bounding box center [340, 174] width 429 height 227
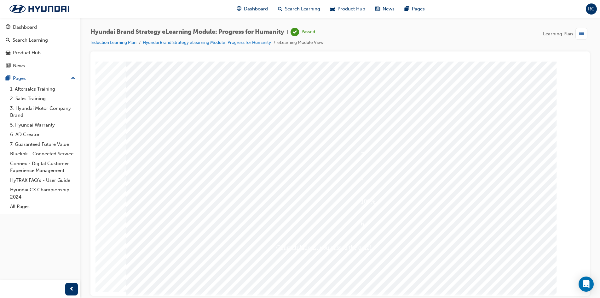
click at [251, 5] on div "Dashboard" at bounding box center [252, 9] width 41 height 13
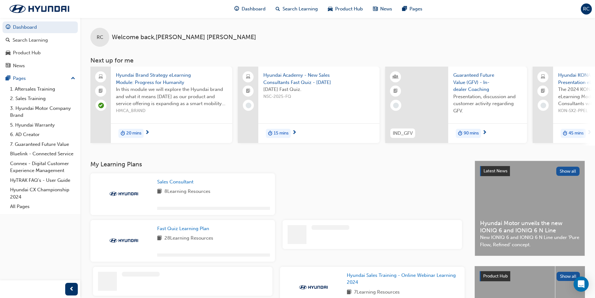
scroll to position [137, 0]
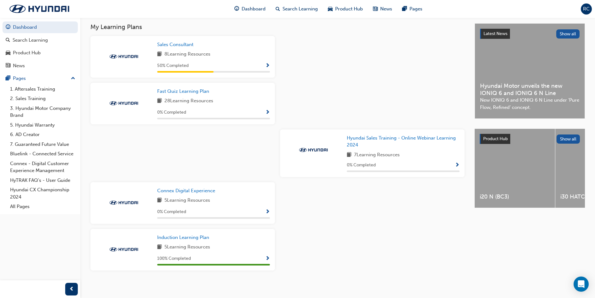
click at [269, 261] on span "Show Progress" at bounding box center [267, 259] width 5 height 6
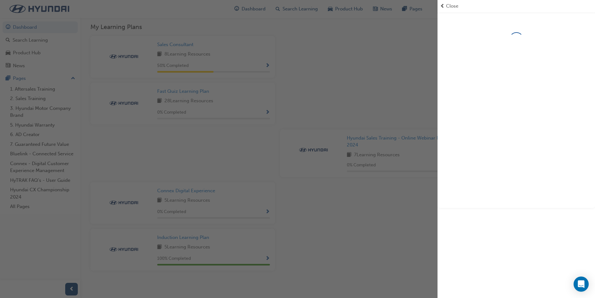
scroll to position [143, 0]
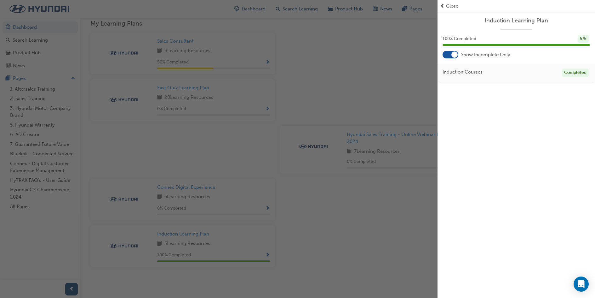
click at [401, 113] on div "button" at bounding box center [219, 149] width 438 height 298
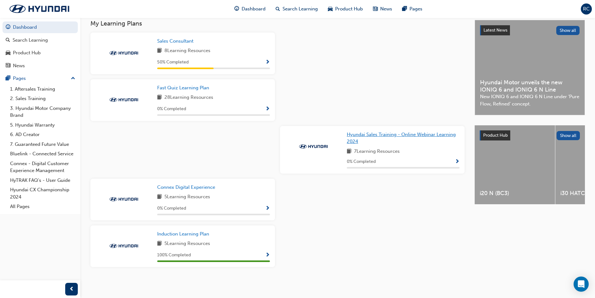
click at [368, 141] on link "Hyundai Sales Training - Online Webinar Learning 2024" at bounding box center [403, 138] width 113 height 14
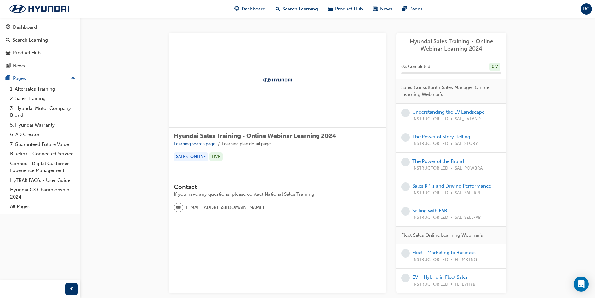
click at [428, 111] on link "Understanding the EV Landscape" at bounding box center [449, 112] width 72 height 6
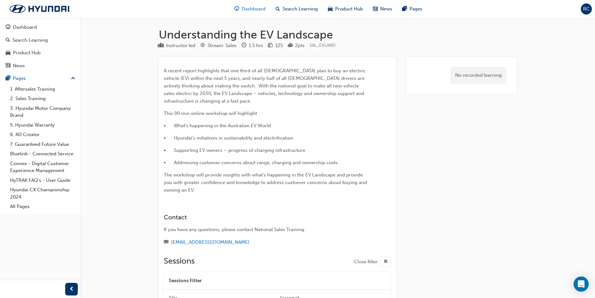
click at [249, 11] on span "Dashboard" at bounding box center [254, 8] width 24 height 7
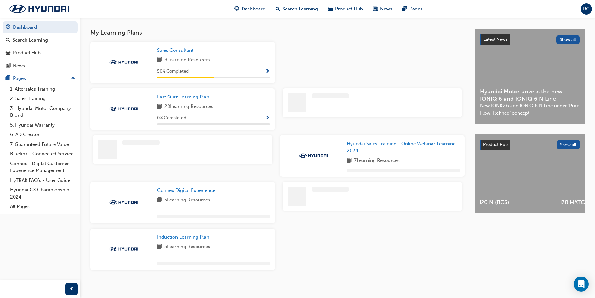
scroll to position [137, 0]
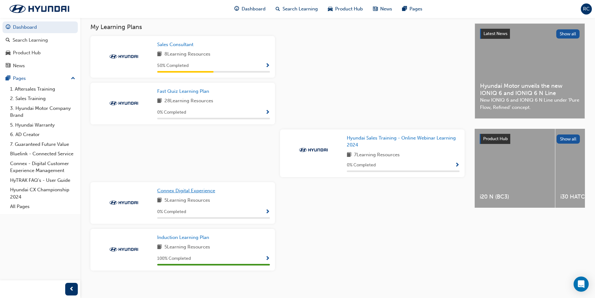
click at [207, 193] on span "Connex Digital Experience" at bounding box center [186, 191] width 58 height 6
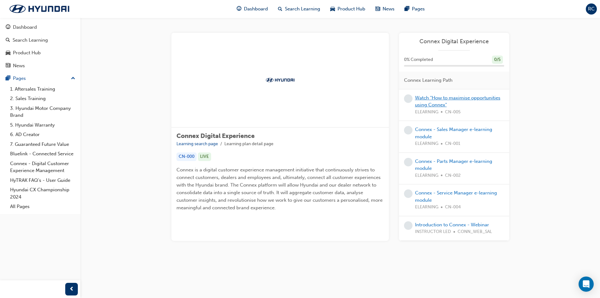
click at [429, 99] on link "Watch "How to maximise opportunities using Connex"" at bounding box center [457, 101] width 85 height 13
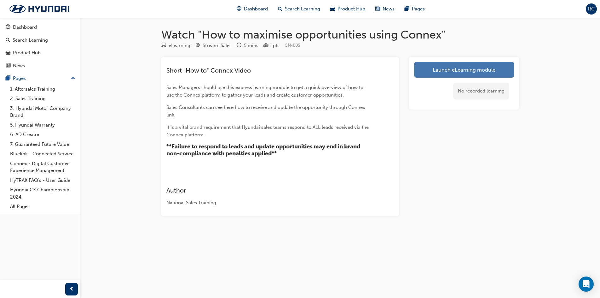
click at [424, 73] on link "Launch eLearning module" at bounding box center [464, 70] width 100 height 16
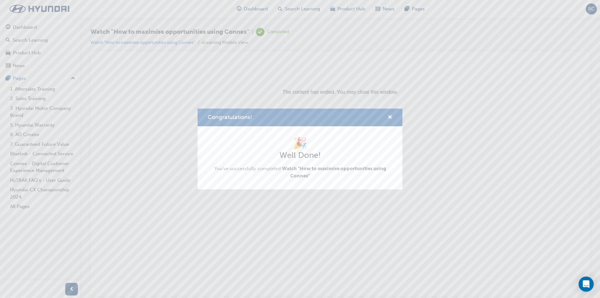
click at [386, 115] on div "Congratulations!" at bounding box center [388, 117] width 10 height 8
click at [388, 117] on span "cross-icon" at bounding box center [390, 118] width 5 height 6
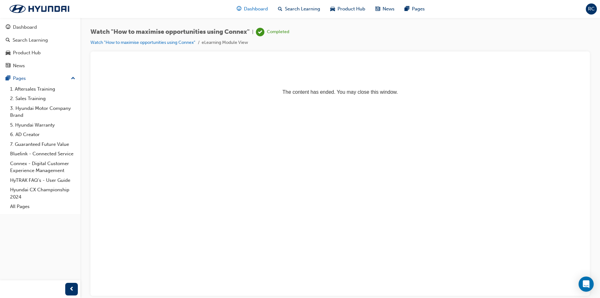
click at [251, 12] on span "Dashboard" at bounding box center [256, 8] width 24 height 7
